Goal: Task Accomplishment & Management: Complete application form

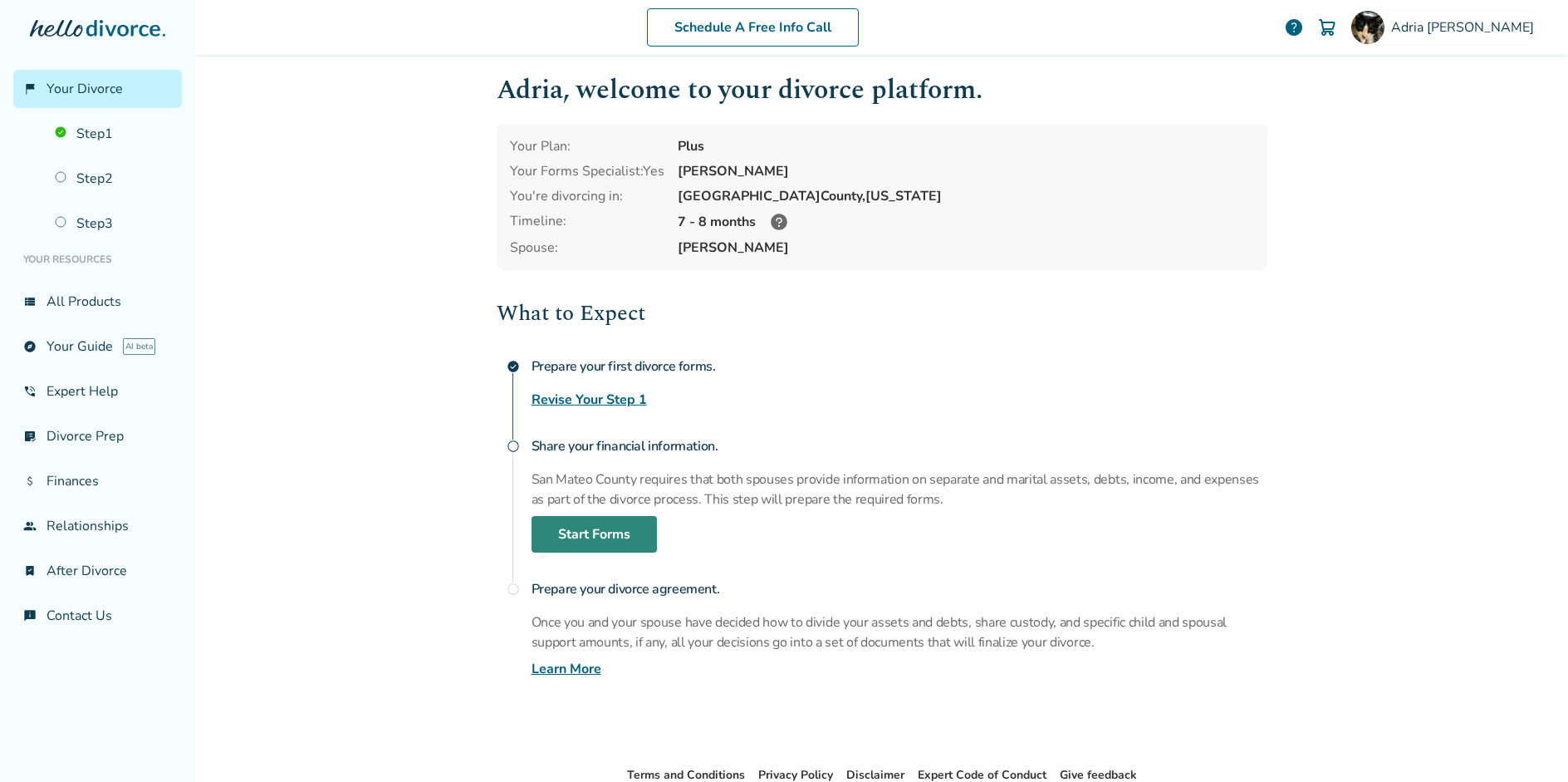
scroll to position [87, 0]
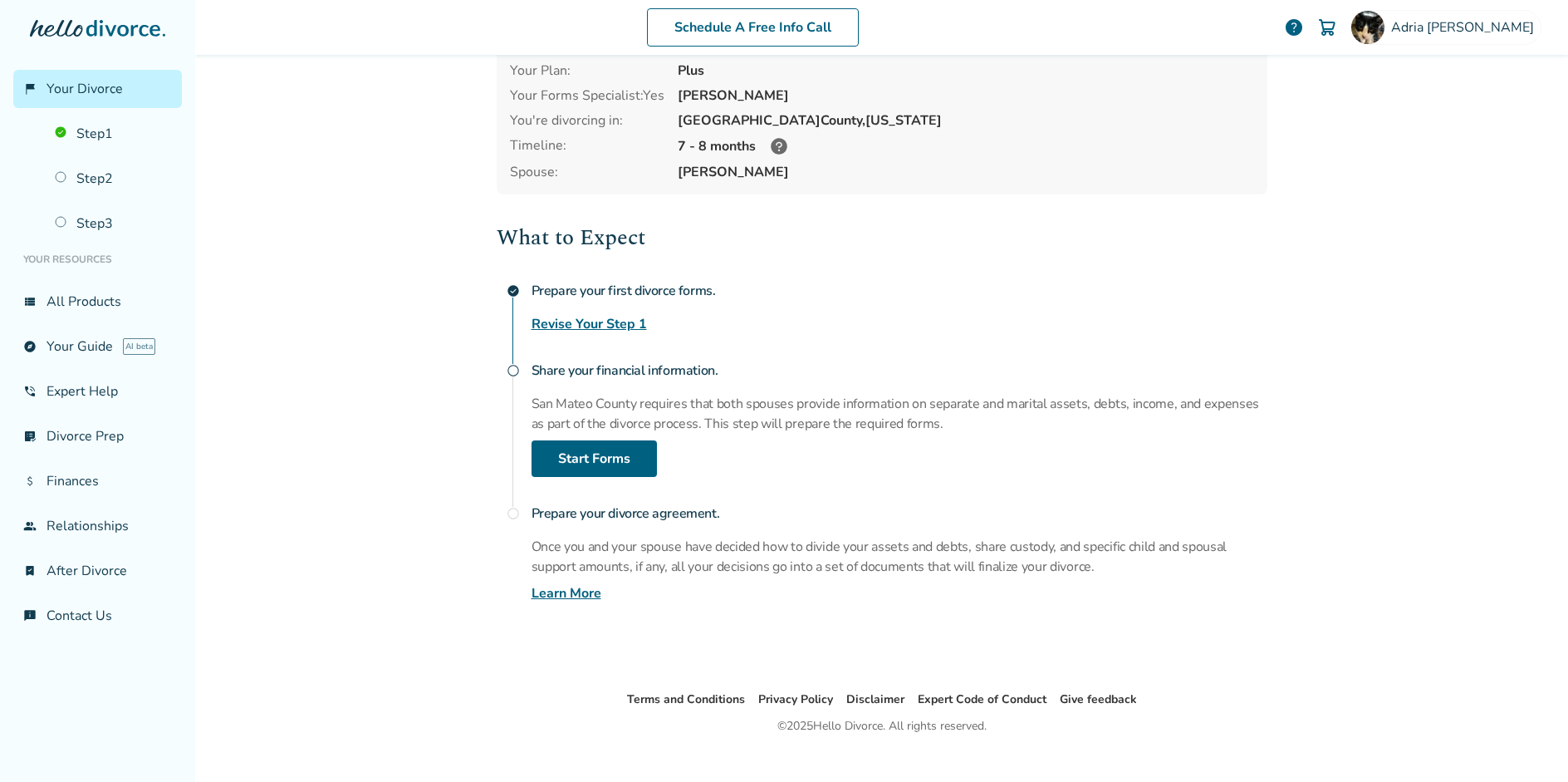
click at [565, 592] on link "Learn More" at bounding box center [566, 593] width 69 height 20
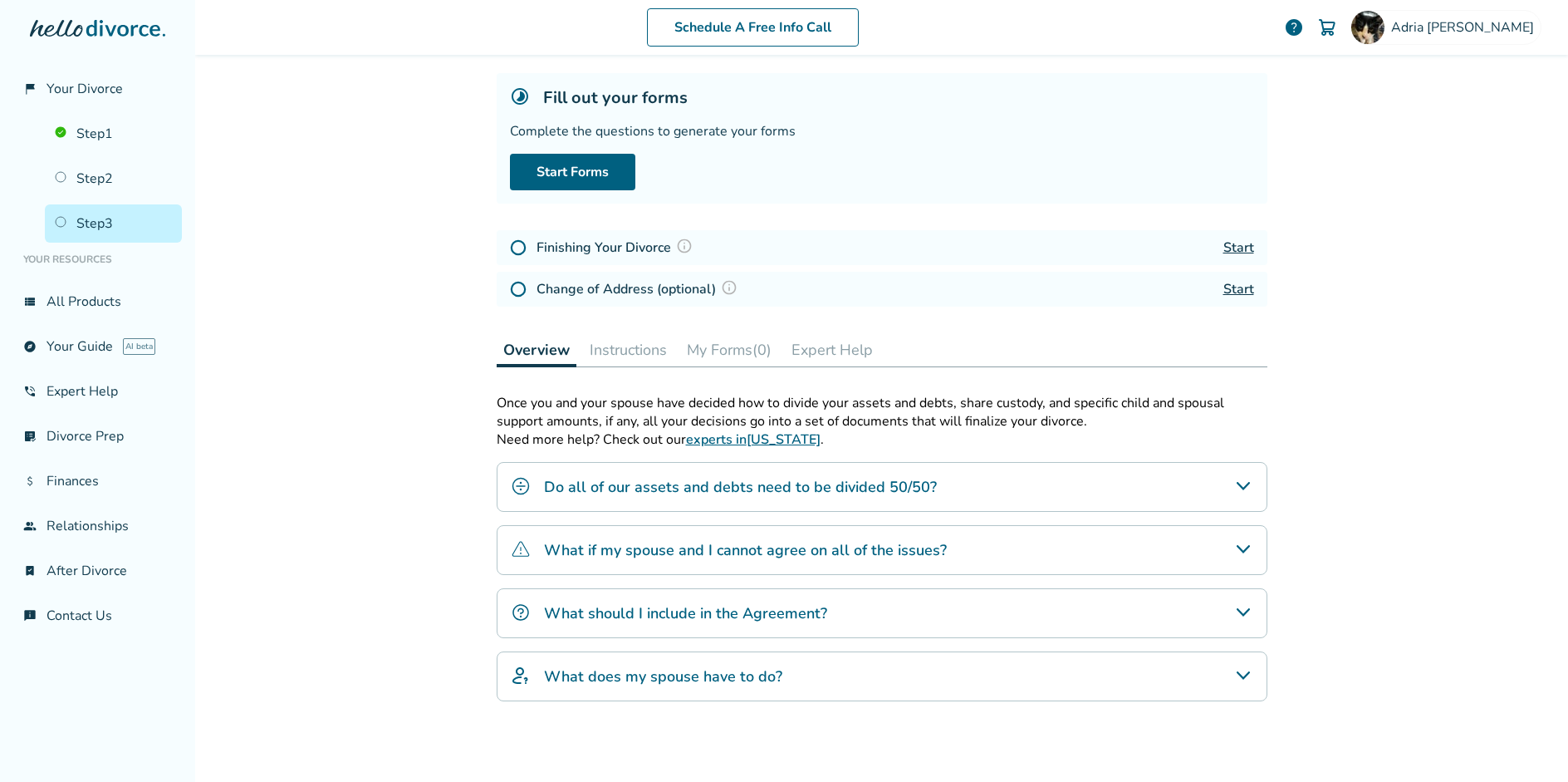
scroll to position [81, 0]
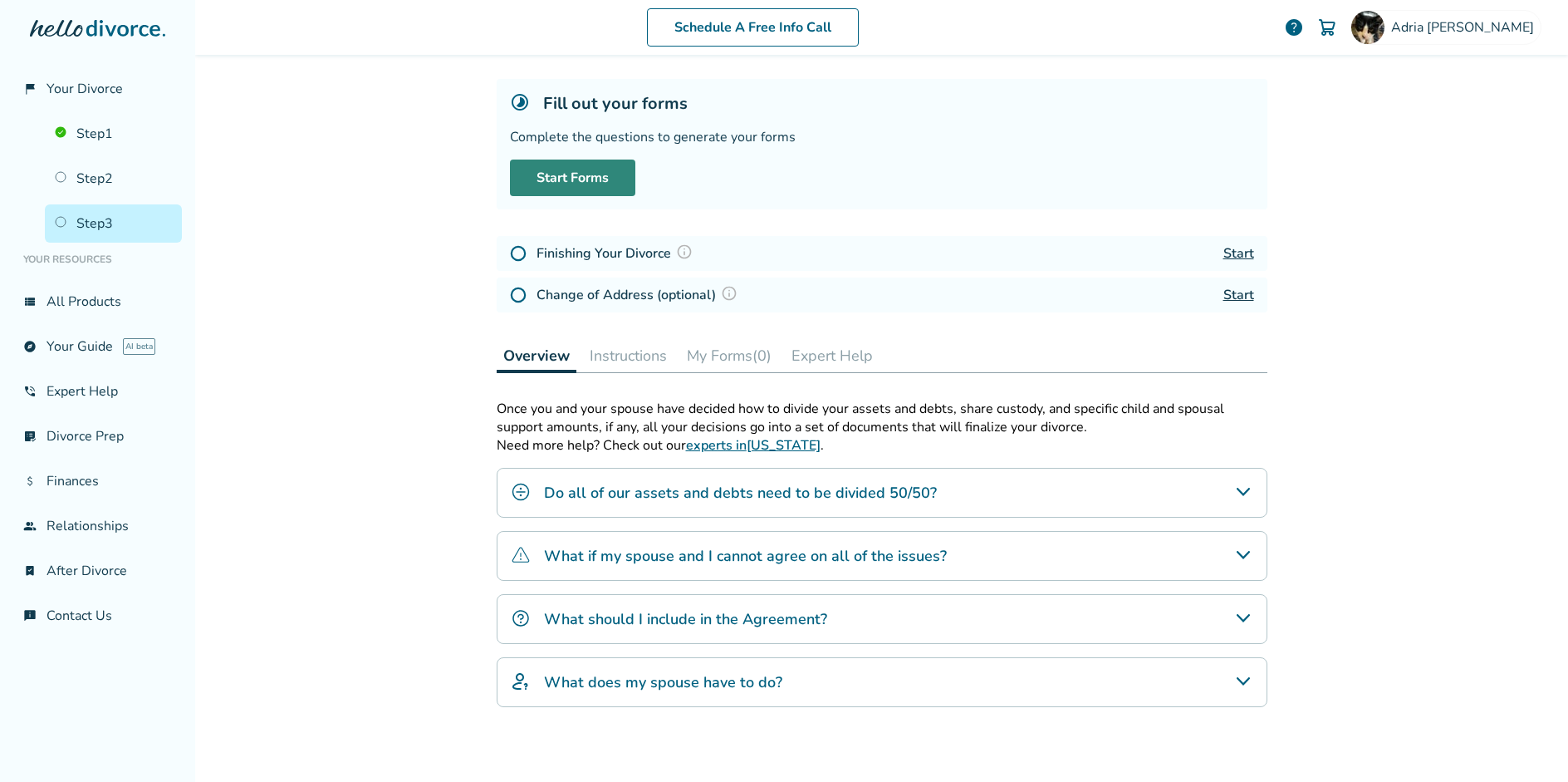
click at [589, 178] on link "Start Forms" at bounding box center [572, 177] width 125 height 37
